Goal: Task Accomplishment & Management: Use online tool/utility

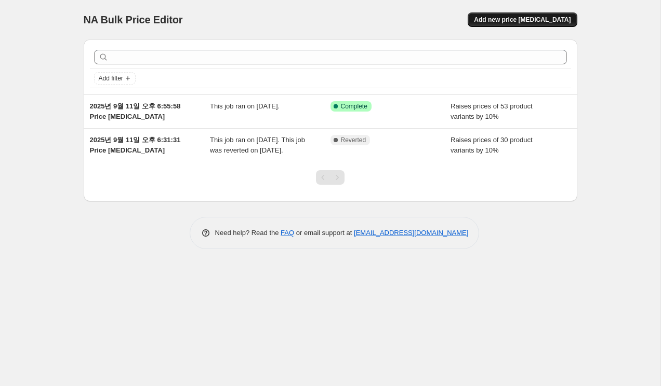
click at [500, 19] on span "Add new price [MEDICAL_DATA]" at bounding box center [522, 20] width 97 height 8
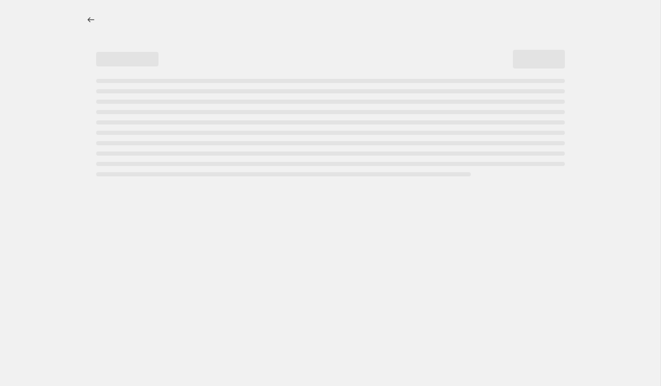
select select "percentage"
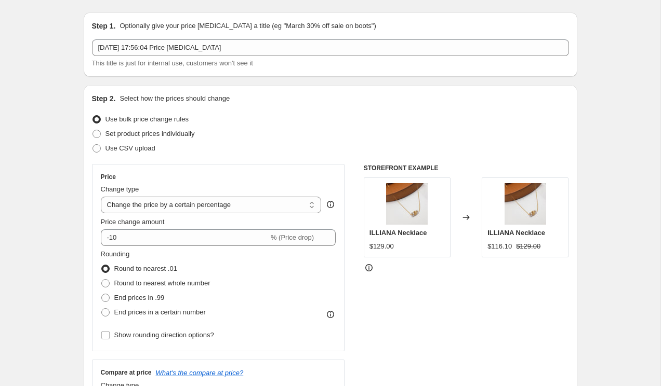
scroll to position [29, 0]
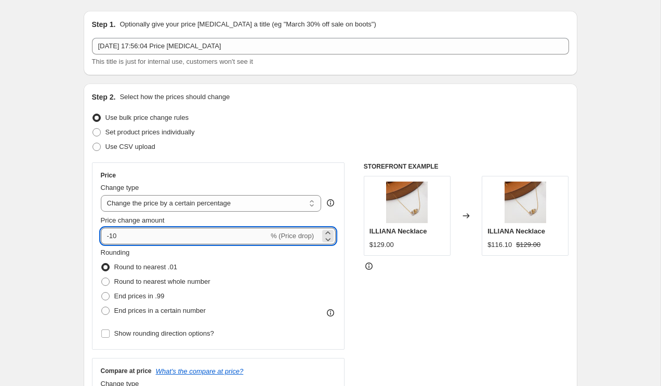
click at [181, 243] on input "-10" at bounding box center [185, 236] width 168 height 17
drag, startPoint x: 177, startPoint y: 244, endPoint x: 102, endPoint y: 240, distance: 74.9
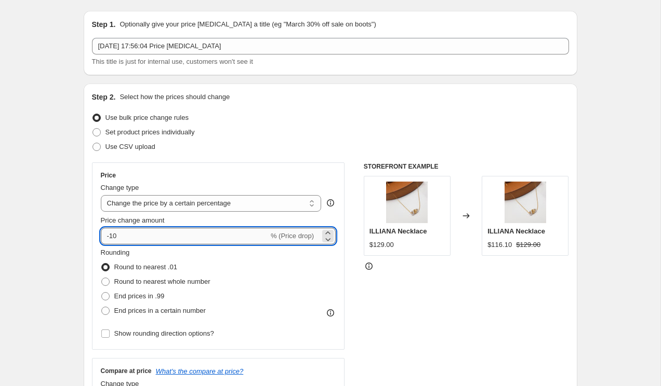
click at [102, 240] on input "-10" at bounding box center [185, 236] width 168 height 17
type input "10"
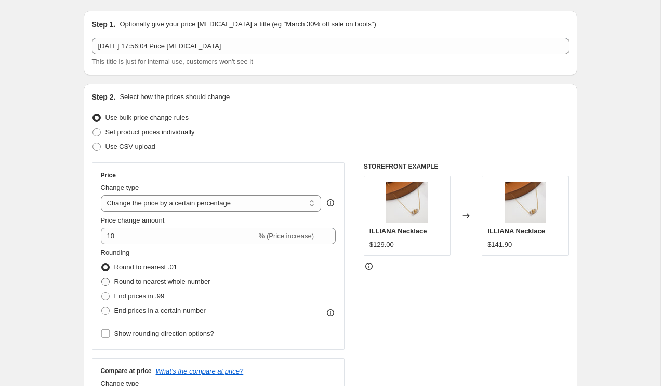
click at [105, 283] on span at bounding box center [105, 282] width 8 height 8
click at [102, 278] on input "Round to nearest whole number" at bounding box center [101, 278] width 1 height 1
radio input "true"
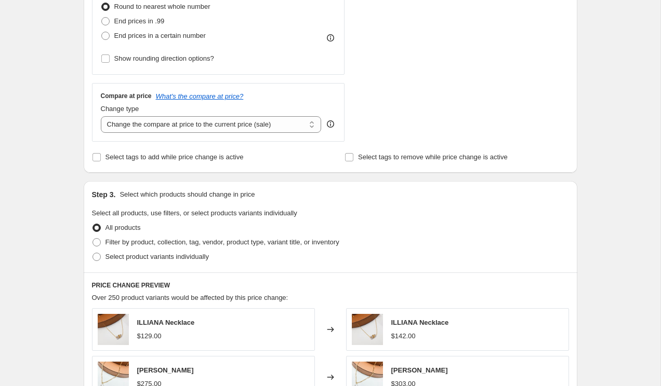
scroll to position [304, 0]
click at [125, 241] on span "Filter by product, collection, tag, vendor, product type, variant title, or inv…" at bounding box center [222, 242] width 234 height 8
click at [93, 238] on input "Filter by product, collection, tag, vendor, product type, variant title, or inv…" at bounding box center [92, 238] width 1 height 1
radio input "true"
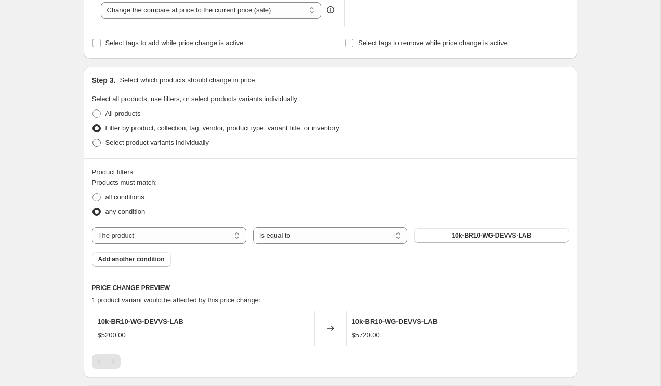
scroll to position [420, 0]
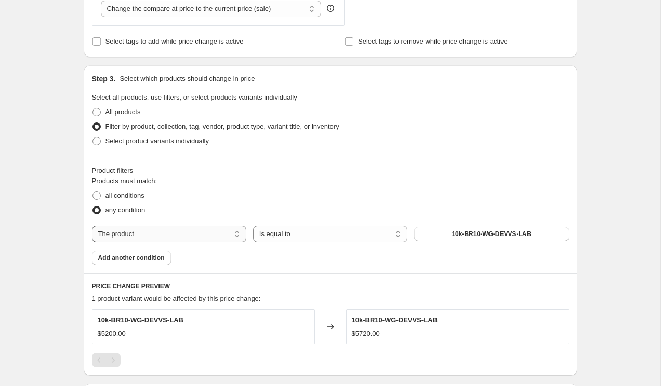
click at [240, 236] on select "The product The product's collection The product's tag The product's vendor The…" at bounding box center [169, 234] width 154 height 17
select select "collection"
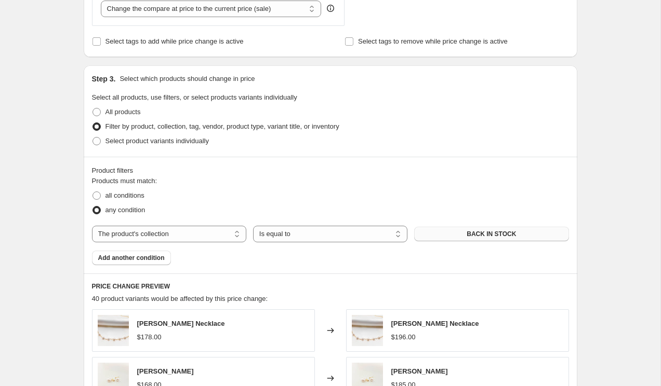
click at [448, 232] on button "BACK IN STOCK" at bounding box center [491, 234] width 154 height 15
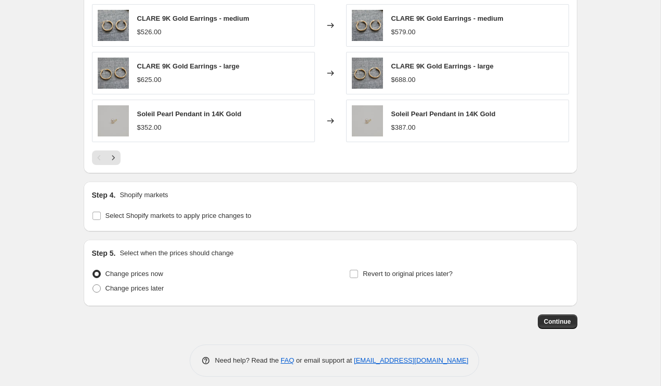
scroll to position [827, 0]
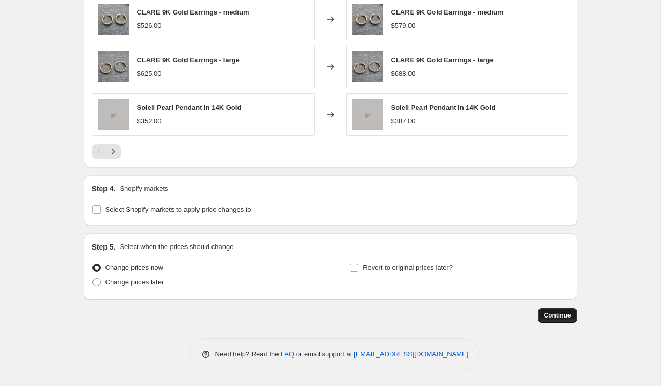
click at [543, 309] on button "Continue" at bounding box center [556, 315] width 39 height 15
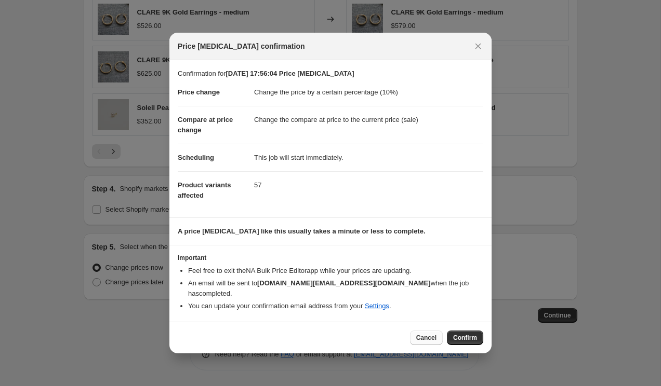
click at [424, 334] on span "Cancel" at bounding box center [426, 338] width 20 height 8
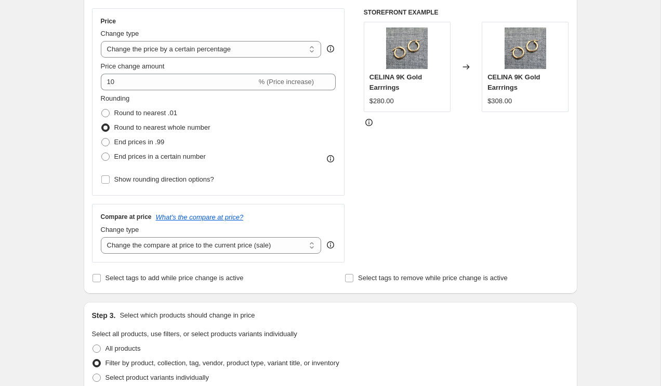
scroll to position [182, 0]
click at [231, 243] on select "Change the compare at price to the current price (sale) Change the compare at p…" at bounding box center [211, 246] width 221 height 17
select select "remove"
click at [101, 238] on select "Change the compare at price to the current price (sale) Change the compare at p…" at bounding box center [211, 246] width 221 height 17
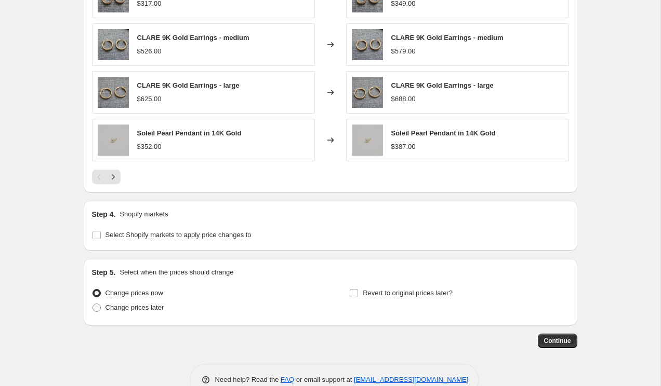
scroll to position [827, 0]
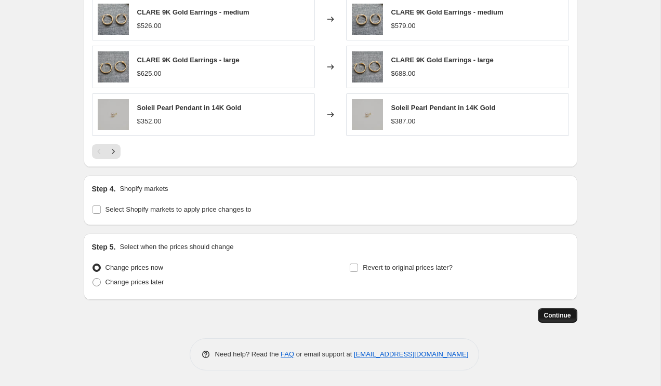
click at [552, 319] on span "Continue" at bounding box center [557, 316] width 27 height 8
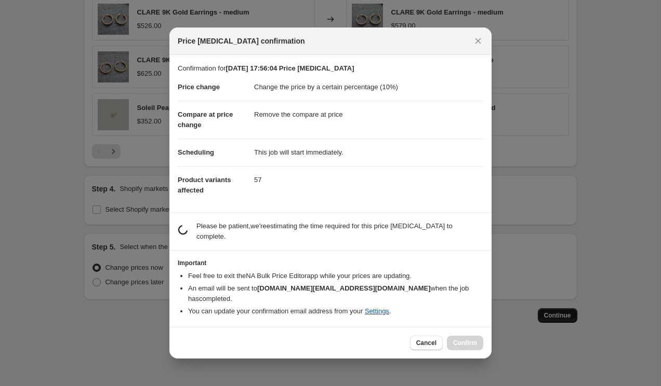
scroll to position [0, 0]
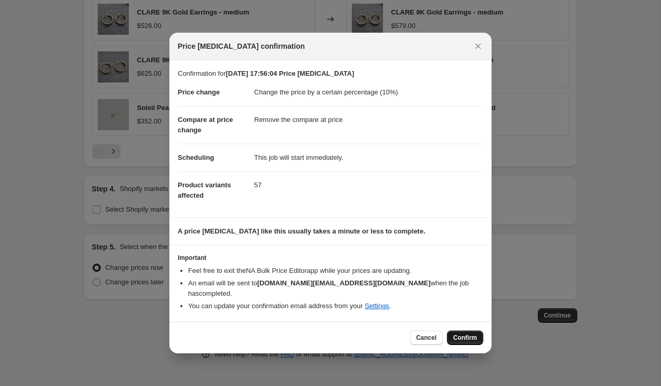
click at [470, 334] on span "Confirm" at bounding box center [465, 338] width 24 height 8
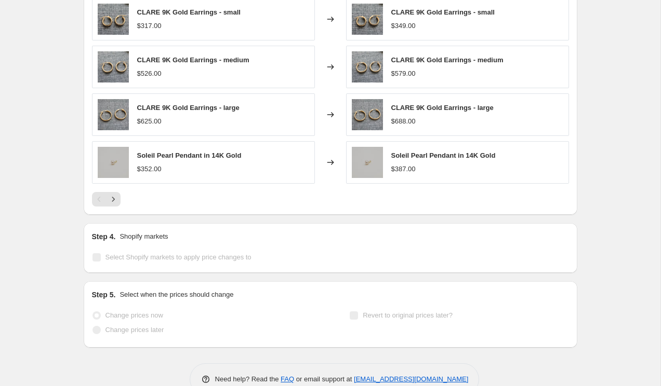
scroll to position [854, 0]
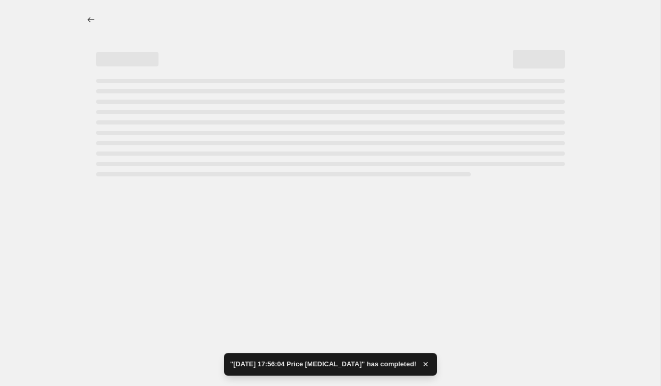
select select "percentage"
select select "remove"
select select "collection"
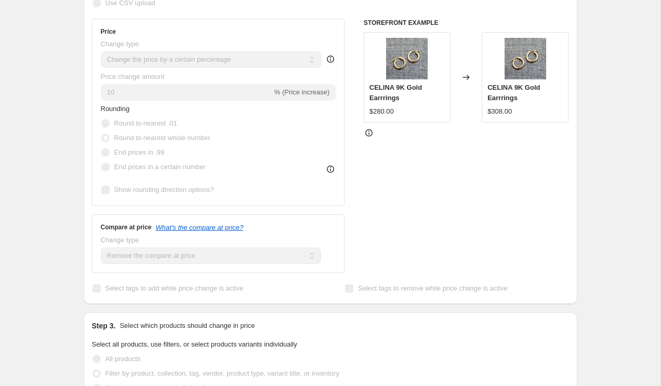
scroll to position [0, 0]
